Goal: Transaction & Acquisition: Purchase product/service

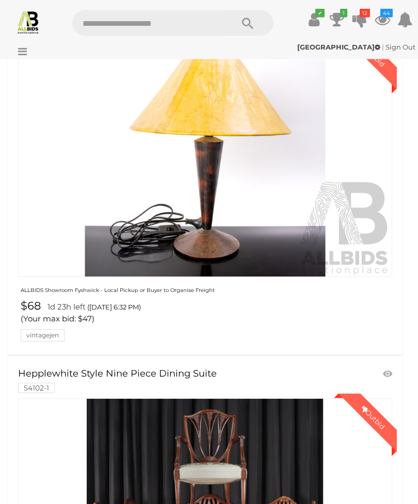
scroll to position [207, 0]
click at [22, 49] on icon at bounding box center [20, 51] width 14 height 10
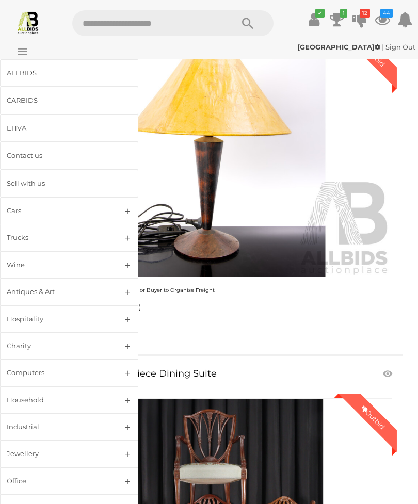
click at [25, 73] on div "ALLBIDS" at bounding box center [57, 73] width 100 height 12
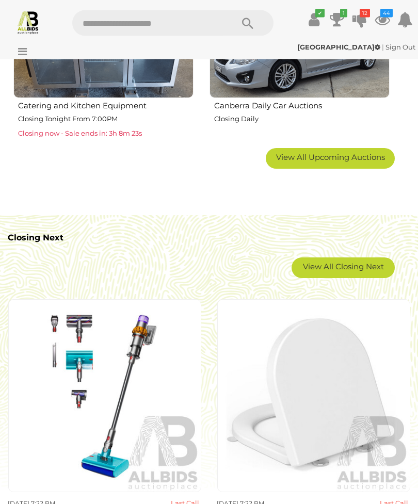
scroll to position [1310, 0]
click at [338, 270] on link "View All Closing Next" at bounding box center [343, 268] width 103 height 21
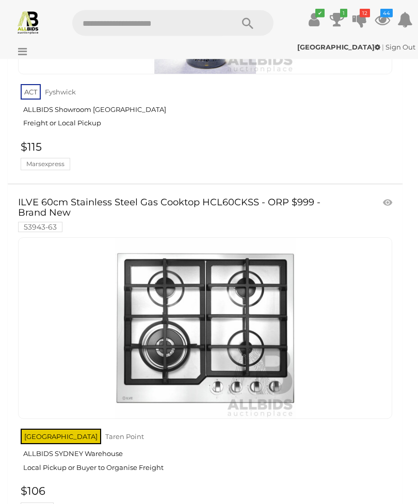
scroll to position [2668, 0]
click at [26, 49] on icon at bounding box center [20, 51] width 14 height 10
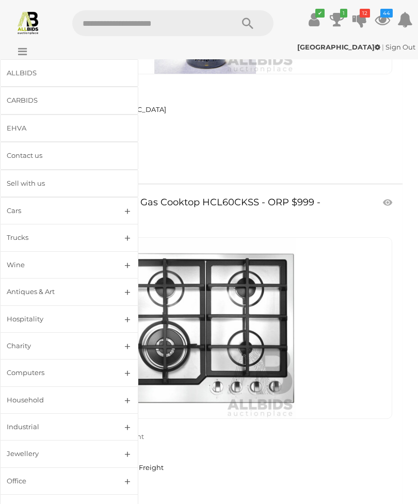
click at [21, 72] on div "ALLBIDS" at bounding box center [57, 73] width 100 height 12
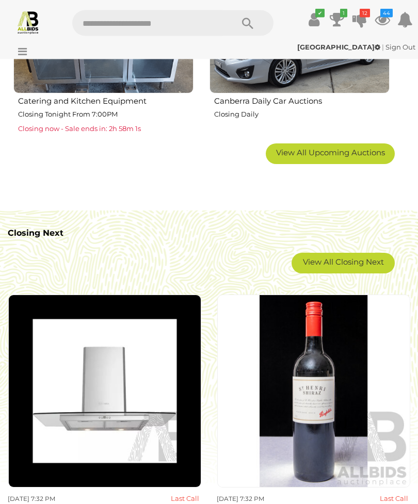
scroll to position [1314, 0]
click at [343, 260] on link "View All Closing Next" at bounding box center [343, 263] width 103 height 21
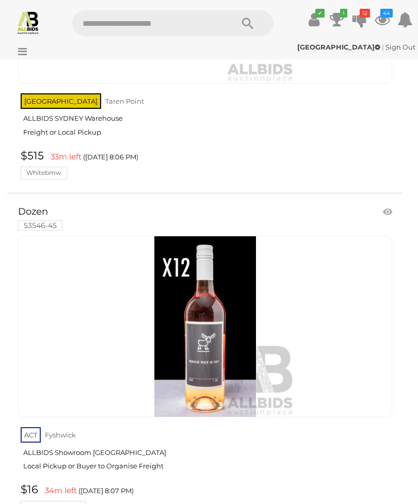
scroll to position [18841, 0]
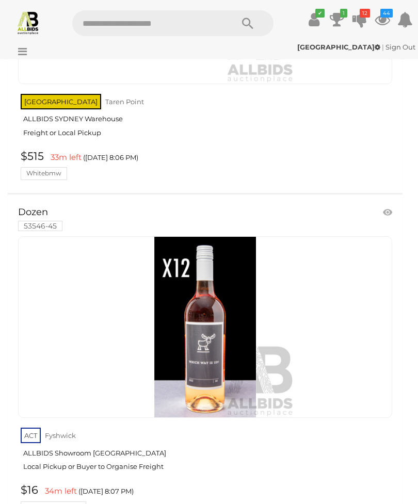
click at [200, 299] on img at bounding box center [205, 327] width 181 height 181
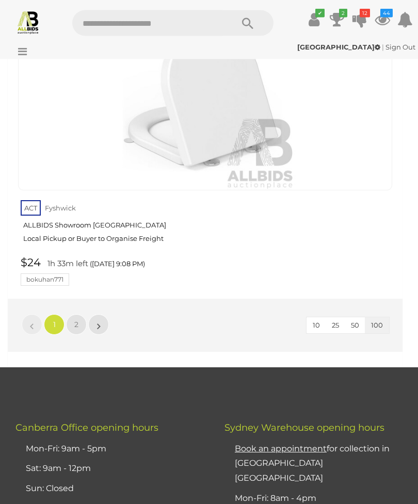
scroll to position [33591, 0]
click at [77, 320] on span "2" at bounding box center [76, 324] width 4 height 9
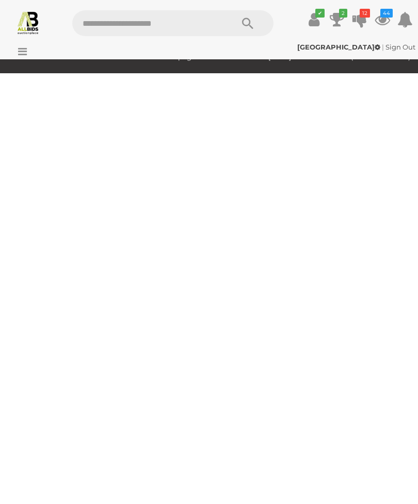
scroll to position [32, 0]
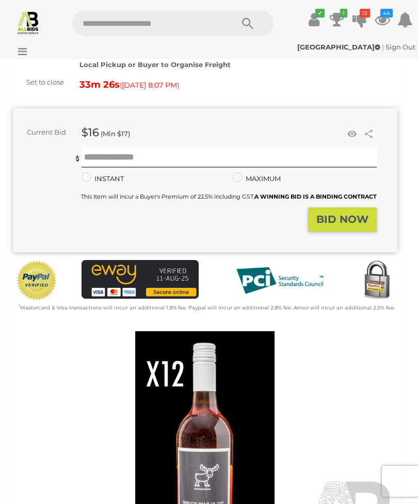
scroll to position [90, 0]
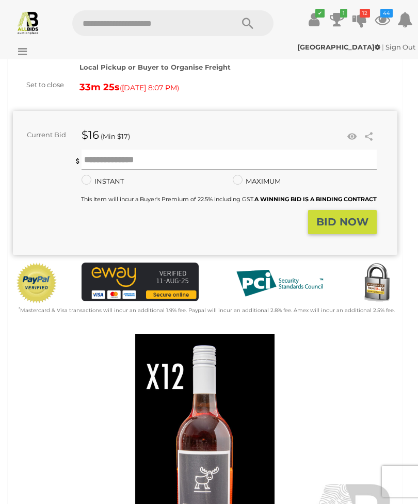
click at [117, 160] on input "text" at bounding box center [230, 160] width 296 height 21
type input "**"
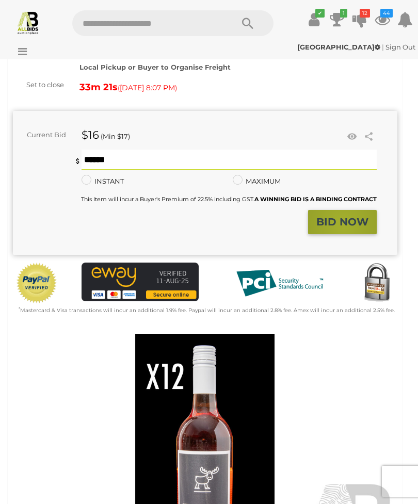
click at [344, 223] on strong "BID NOW" at bounding box center [342, 222] width 52 height 12
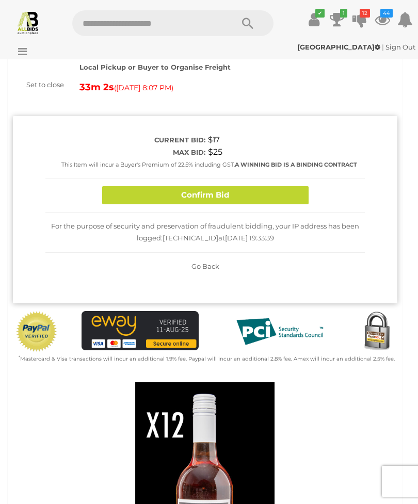
click at [217, 194] on button "Confirm Bid" at bounding box center [205, 195] width 207 height 18
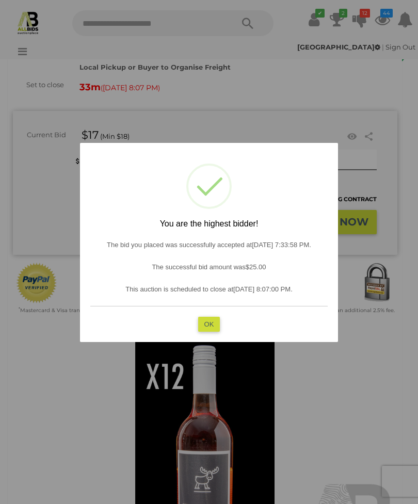
click at [211, 331] on button "OK" at bounding box center [209, 323] width 22 height 15
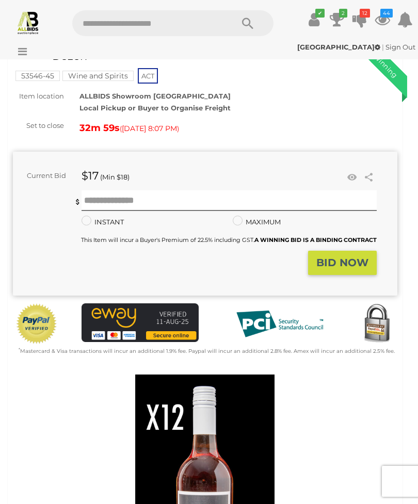
scroll to position [0, 0]
